Goal: Check status

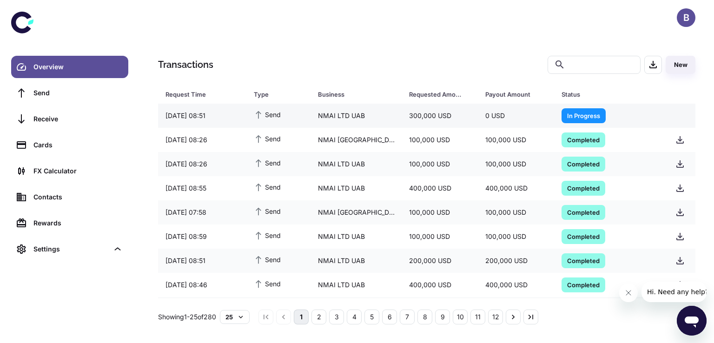
click at [589, 117] on span "In Progress" at bounding box center [584, 115] width 44 height 9
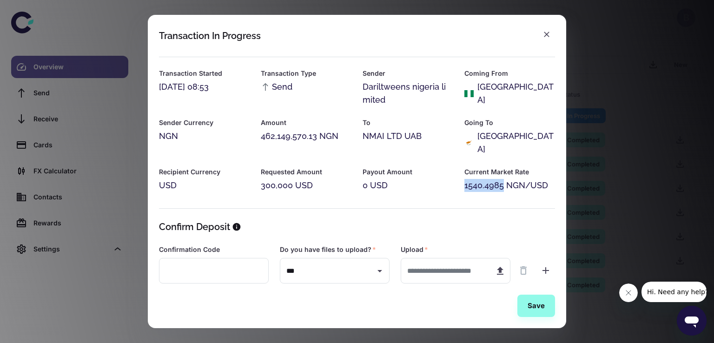
drag, startPoint x: 461, startPoint y: 173, endPoint x: 501, endPoint y: 177, distance: 39.7
click at [501, 179] on div "1540.4985 NGN/USD" at bounding box center [510, 185] width 91 height 13
copy div "1540.4985"
